Goal: Task Accomplishment & Management: Complete application form

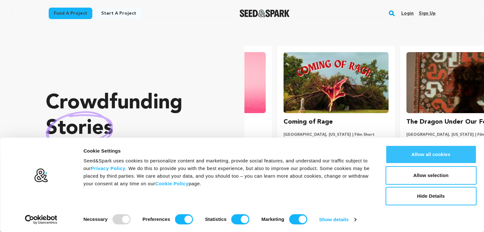
scroll to position [0, 128]
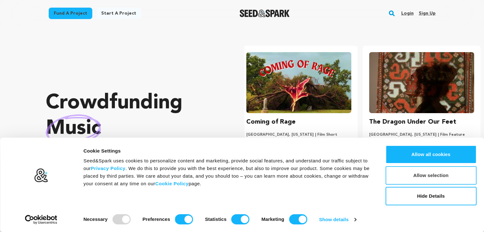
click at [439, 176] on button "Allow selection" at bounding box center [430, 175] width 91 height 18
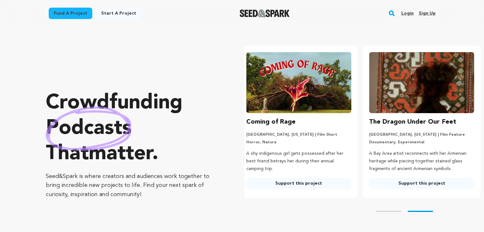
click at [424, 14] on link "Sign up" at bounding box center [426, 13] width 17 height 10
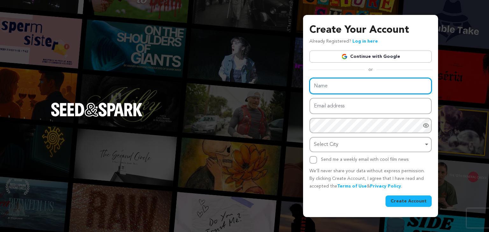
click at [342, 82] on input "Name" at bounding box center [370, 86] width 122 height 16
type input "LiquidAcre"
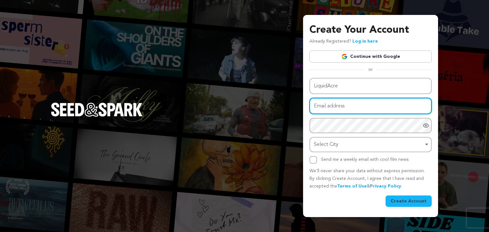
click at [330, 102] on input "Email address" at bounding box center [370, 106] width 122 height 16
type input "[EMAIL_ADDRESS][DOMAIN_NAME]"
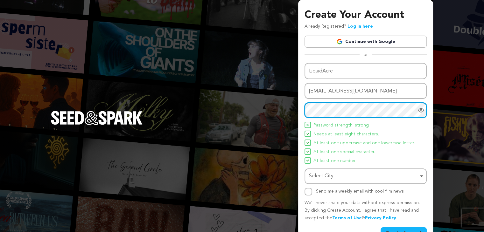
click at [331, 177] on div "Select City Remove item" at bounding box center [363, 176] width 109 height 9
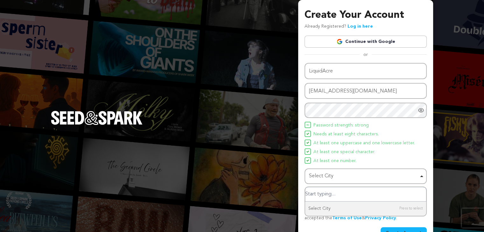
click at [329, 194] on input "Select City" at bounding box center [365, 194] width 121 height 14
type input "San [PERSON_NAME]"
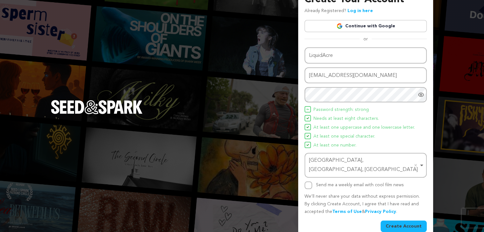
scroll to position [17, 0]
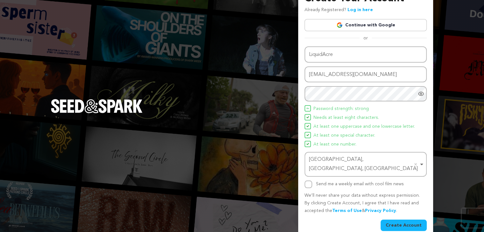
click at [407, 220] on button "Create Account" at bounding box center [403, 225] width 46 height 11
